Goal: Task Accomplishment & Management: Manage account settings

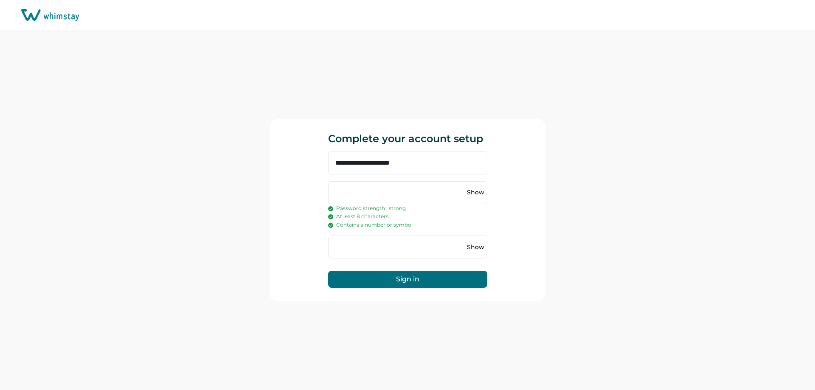
click at [419, 284] on button "Sign in" at bounding box center [407, 279] width 159 height 17
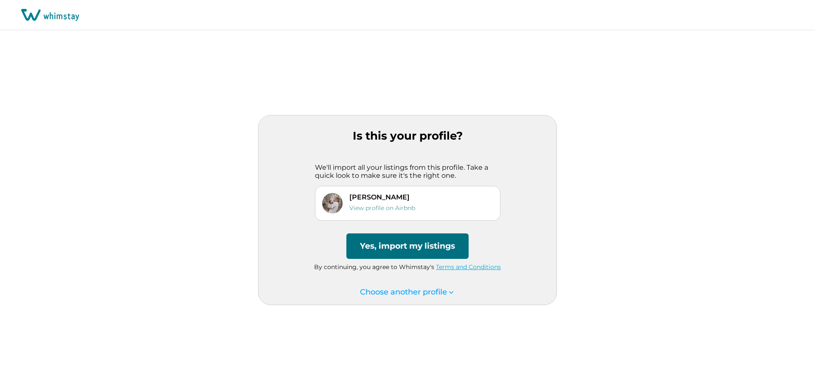
click at [427, 245] on button "Yes, import my listings" at bounding box center [407, 246] width 122 height 25
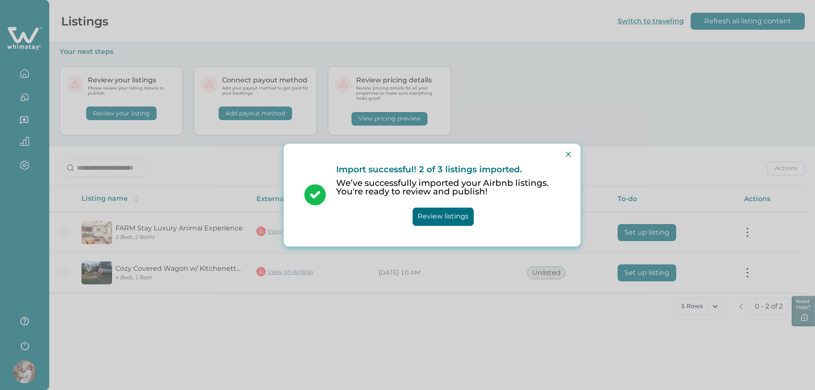
click at [449, 219] on button "Review listings" at bounding box center [443, 217] width 61 height 18
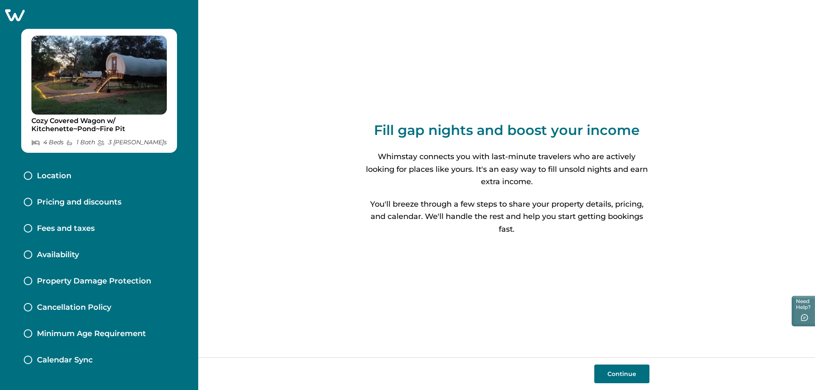
click at [89, 207] on p "Pricing and discounts" at bounding box center [79, 202] width 84 height 9
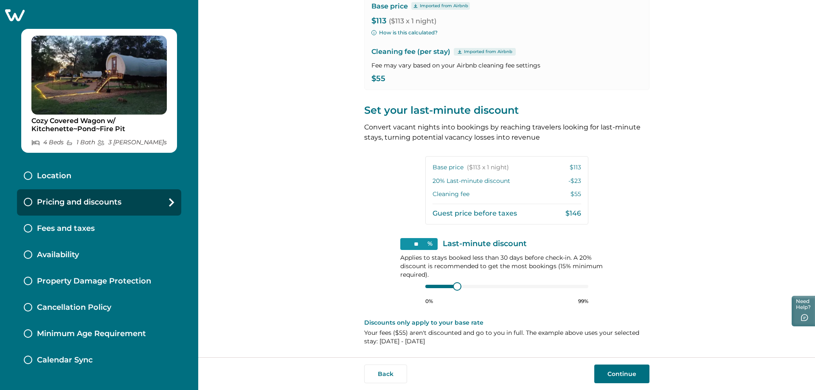
scroll to position [176, 0]
click at [627, 373] on button "Continue" at bounding box center [621, 374] width 55 height 19
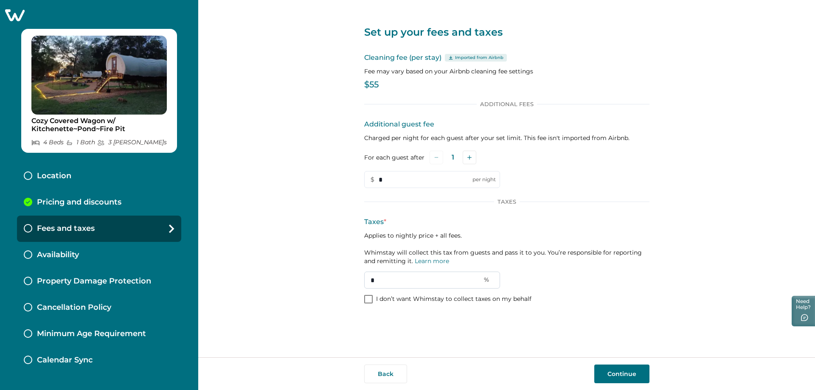
click at [456, 289] on input "*" at bounding box center [432, 280] width 136 height 17
type input "**"
click at [413, 188] on input "*" at bounding box center [432, 179] width 136 height 17
drag, startPoint x: 407, startPoint y: 202, endPoint x: 378, endPoint y: 211, distance: 30.2
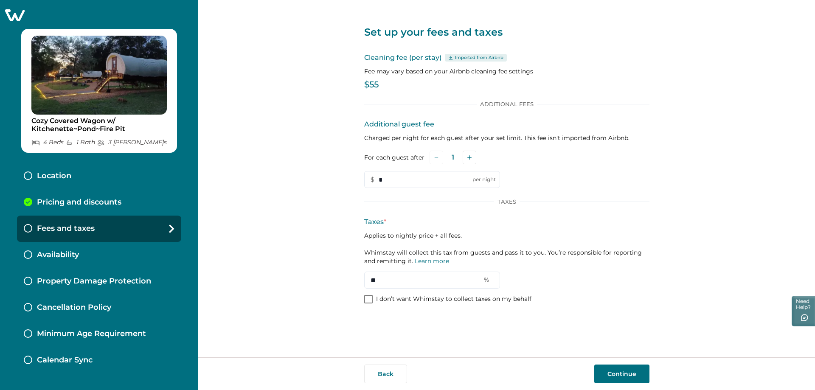
click at [378, 211] on div "Additional Fees Additional guest fee Charged per night for each guest after you…" at bounding box center [506, 203] width 285 height 205
type input "**"
click at [618, 367] on button "Continue" at bounding box center [621, 374] width 55 height 19
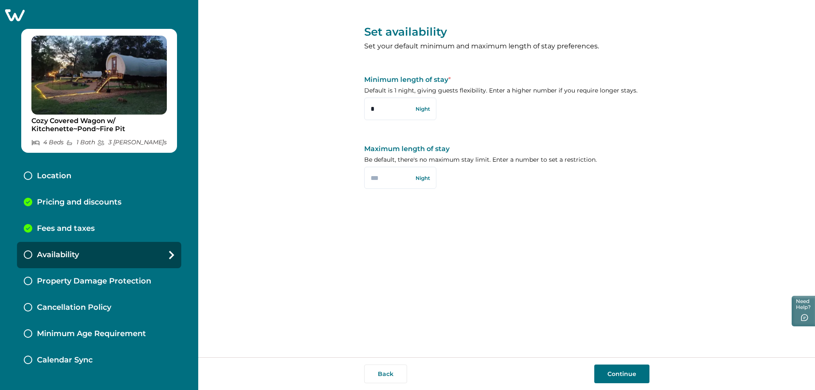
click at [615, 383] on div "Back Continue" at bounding box center [506, 373] width 617 height 33
click at [617, 372] on button "Continue" at bounding box center [621, 374] width 55 height 19
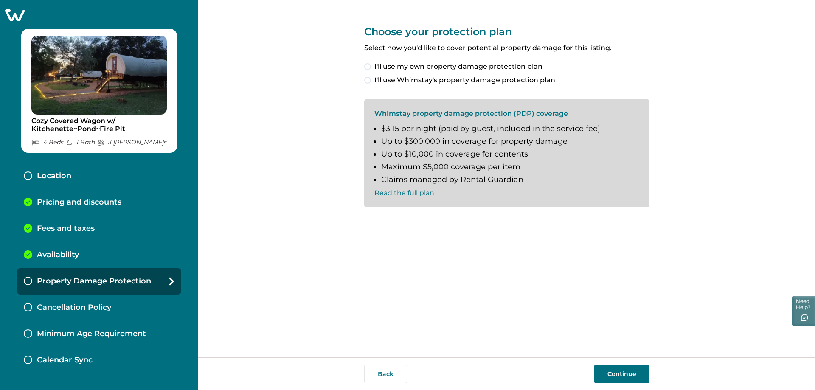
click at [643, 374] on button "Continue" at bounding box center [621, 374] width 55 height 19
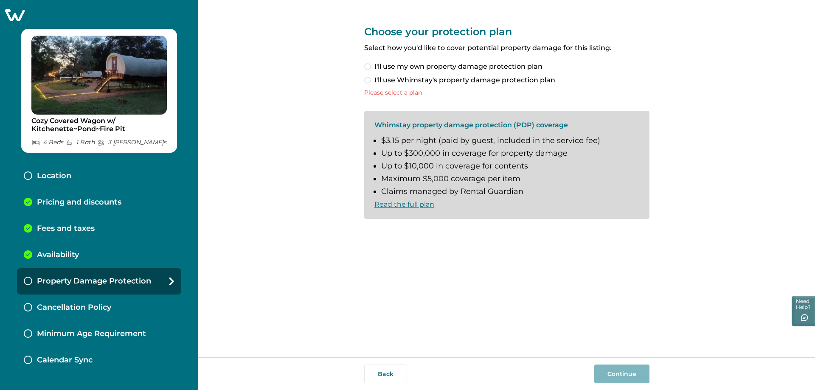
click at [369, 83] on span at bounding box center [367, 80] width 7 height 7
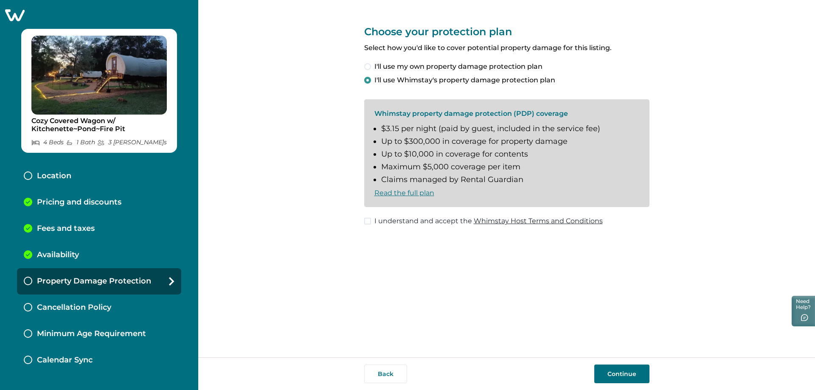
click at [370, 225] on span at bounding box center [367, 221] width 7 height 7
click at [618, 374] on button "Continue" at bounding box center [621, 374] width 55 height 19
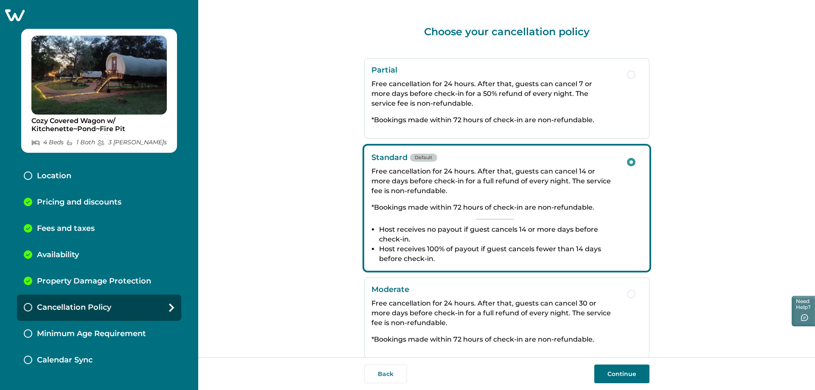
click at [627, 79] on span "button" at bounding box center [631, 74] width 8 height 8
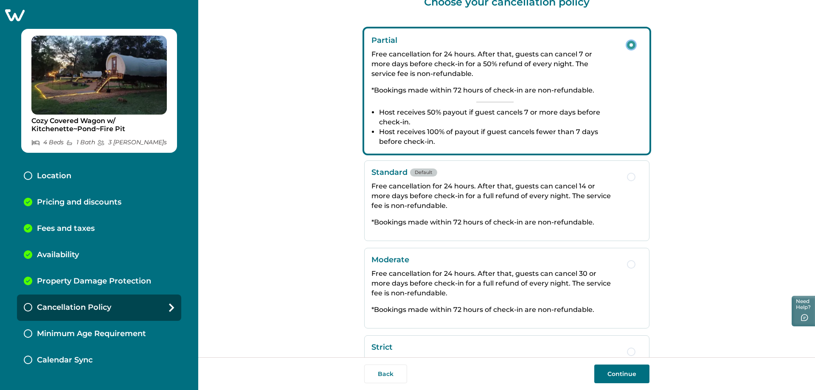
scroll to position [42, 0]
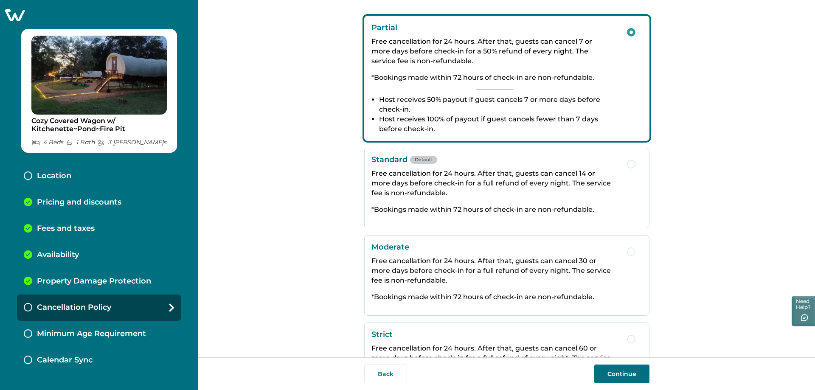
click at [616, 372] on button "Continue" at bounding box center [621, 374] width 55 height 19
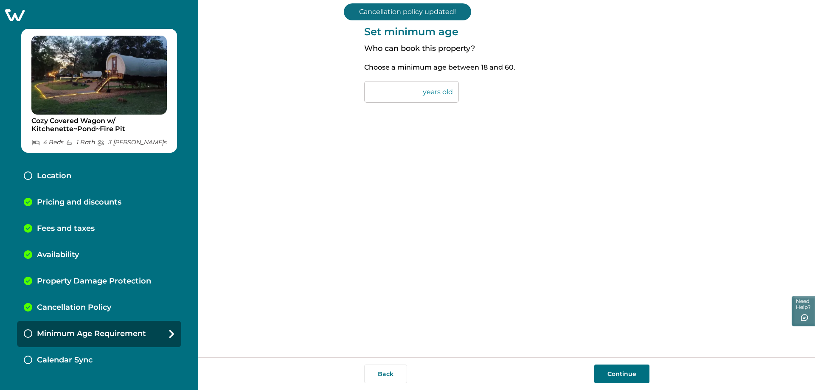
drag, startPoint x: 379, startPoint y: 95, endPoint x: 361, endPoint y: 98, distance: 17.6
click at [361, 98] on div "Set minimum age Who can book this property? Choose a minimum age between [DEMOG…" at bounding box center [506, 178] width 617 height 357
click at [624, 367] on button "Continue" at bounding box center [621, 374] width 55 height 19
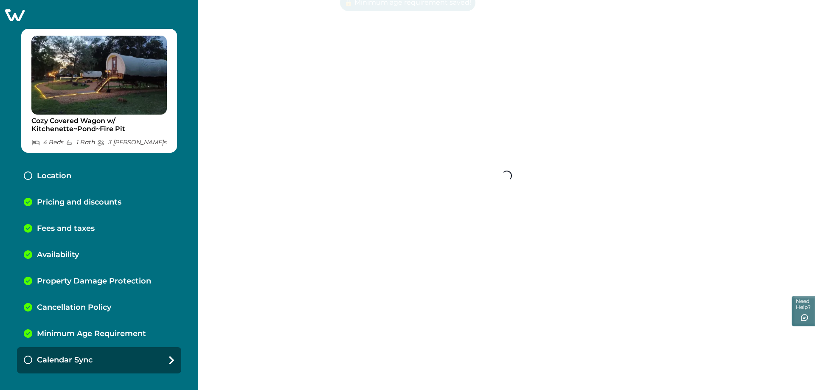
scroll to position [28, 0]
